Goal: Information Seeking & Learning: Learn about a topic

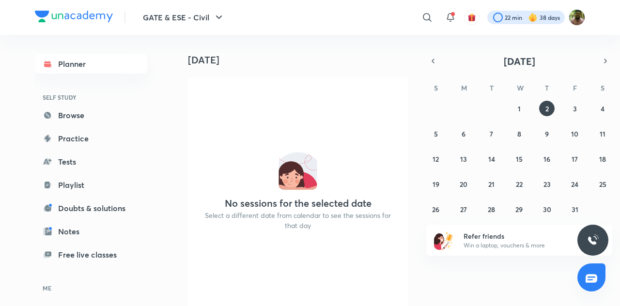
click at [553, 16] on div at bounding box center [527, 18] width 78 height 14
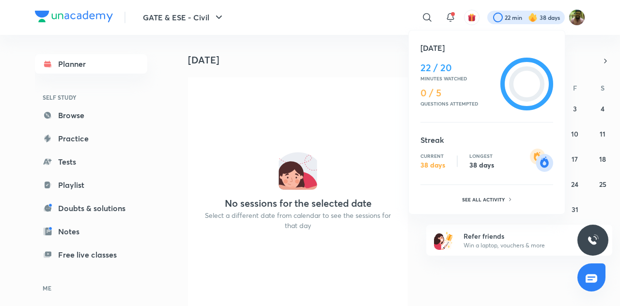
click at [245, 107] on div at bounding box center [310, 153] width 620 height 306
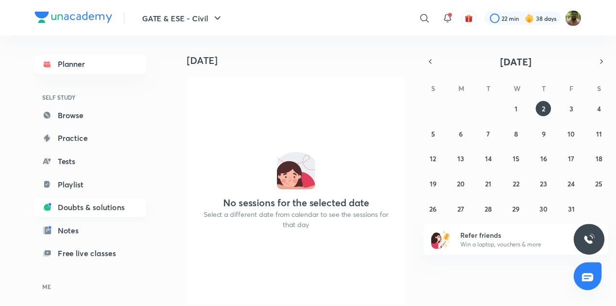
scroll to position [60, 0]
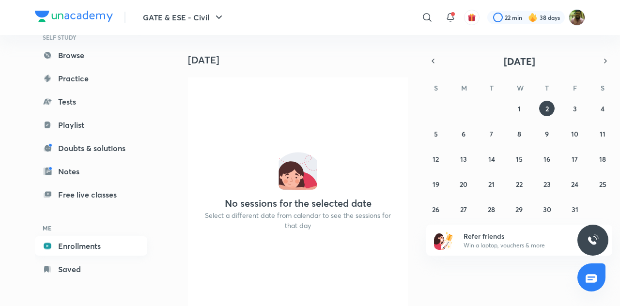
click at [85, 248] on link "Enrollments" at bounding box center [91, 246] width 112 height 19
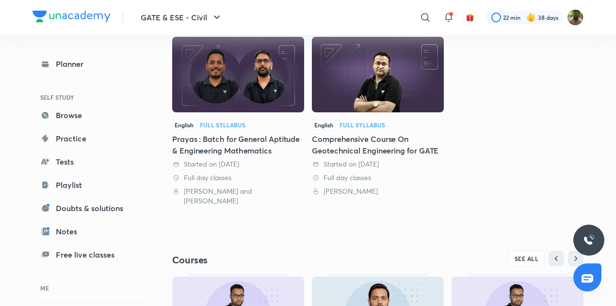
scroll to position [228, 0]
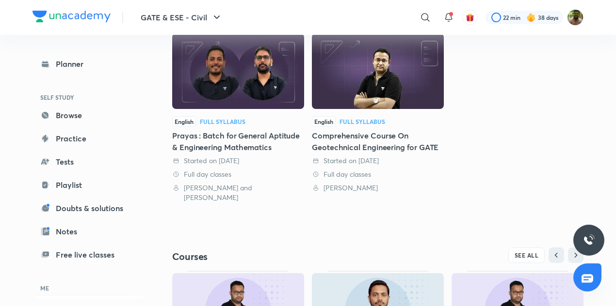
click at [381, 130] on div "Comprehensive Course On Geotechnical Engineering for GATE" at bounding box center [378, 141] width 132 height 23
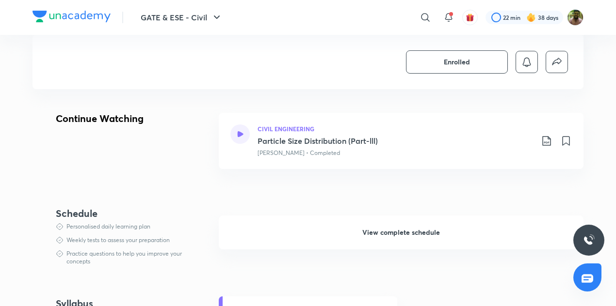
scroll to position [458, 0]
click at [402, 234] on span "View complete schedule" at bounding box center [401, 233] width 78 height 10
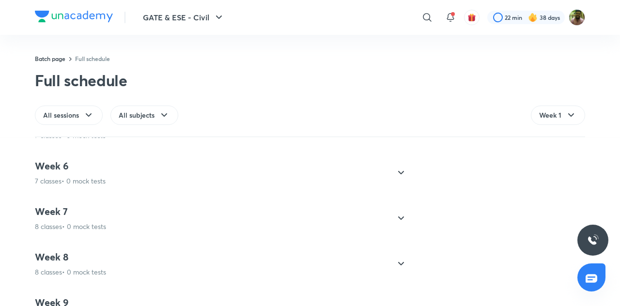
scroll to position [667, 0]
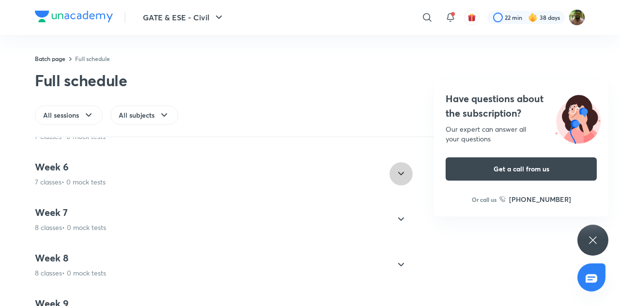
click at [395, 170] on icon at bounding box center [401, 174] width 12 height 12
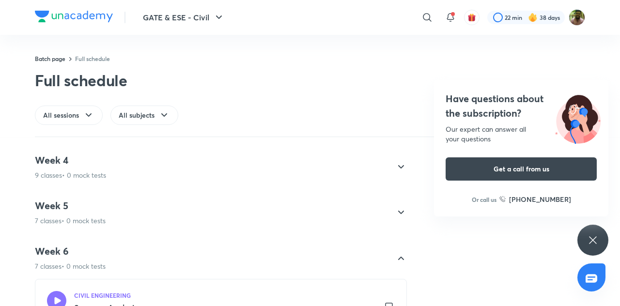
scroll to position [131, 0]
click at [395, 215] on icon at bounding box center [401, 214] width 12 height 12
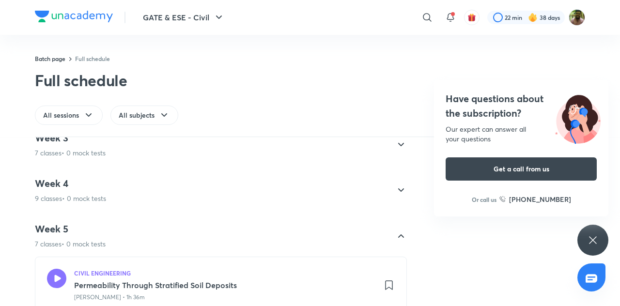
scroll to position [108, 0]
click at [395, 190] on icon at bounding box center [401, 192] width 12 height 12
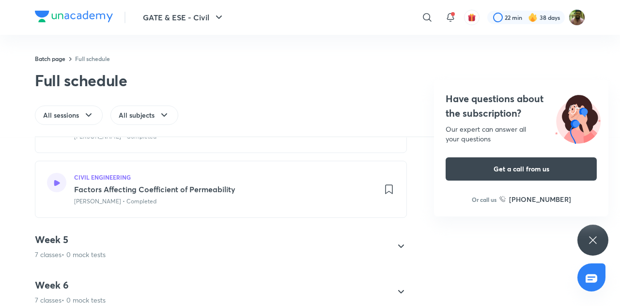
scroll to position [681, 0]
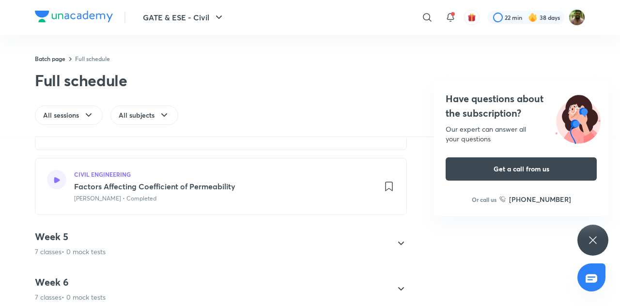
click at [371, 250] on div "Week 5 7 classes • 0 mock tests" at bounding box center [212, 244] width 355 height 26
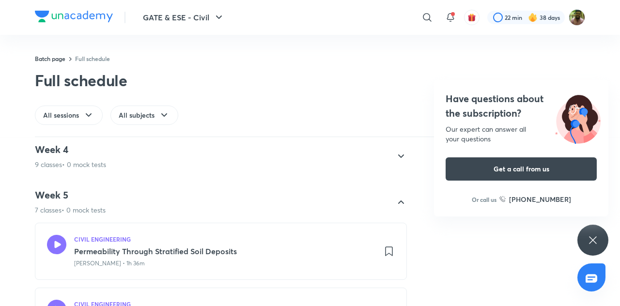
scroll to position [142, 0]
click at [164, 242] on div "CIVIL ENGINEERING" at bounding box center [224, 240] width 301 height 9
